Goal: Task Accomplishment & Management: Use online tool/utility

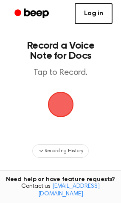
click at [85, 18] on link "Log in" at bounding box center [93, 13] width 38 height 21
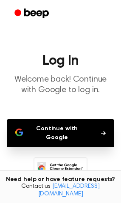
click at [82, 125] on button "Continue with Google" at bounding box center [60, 133] width 107 height 28
click at [108, 139] on button "Continue with Google" at bounding box center [60, 133] width 107 height 28
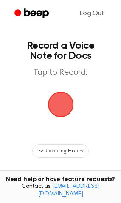
click at [53, 113] on span "button" at bounding box center [60, 104] width 46 height 46
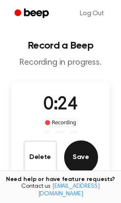
click at [80, 153] on button "Save" at bounding box center [81, 157] width 34 height 34
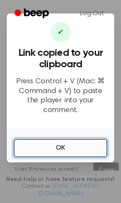
click at [73, 145] on button "OK" at bounding box center [61, 148] width 94 height 19
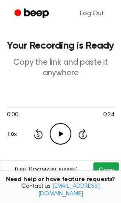
click at [113, 174] on button "Copy" at bounding box center [105, 171] width 25 height 16
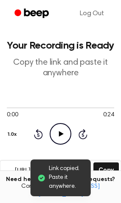
click at [56, 177] on span "Link copied. Paste it anywhere." at bounding box center [66, 178] width 35 height 27
